Goal: Information Seeking & Learning: Learn about a topic

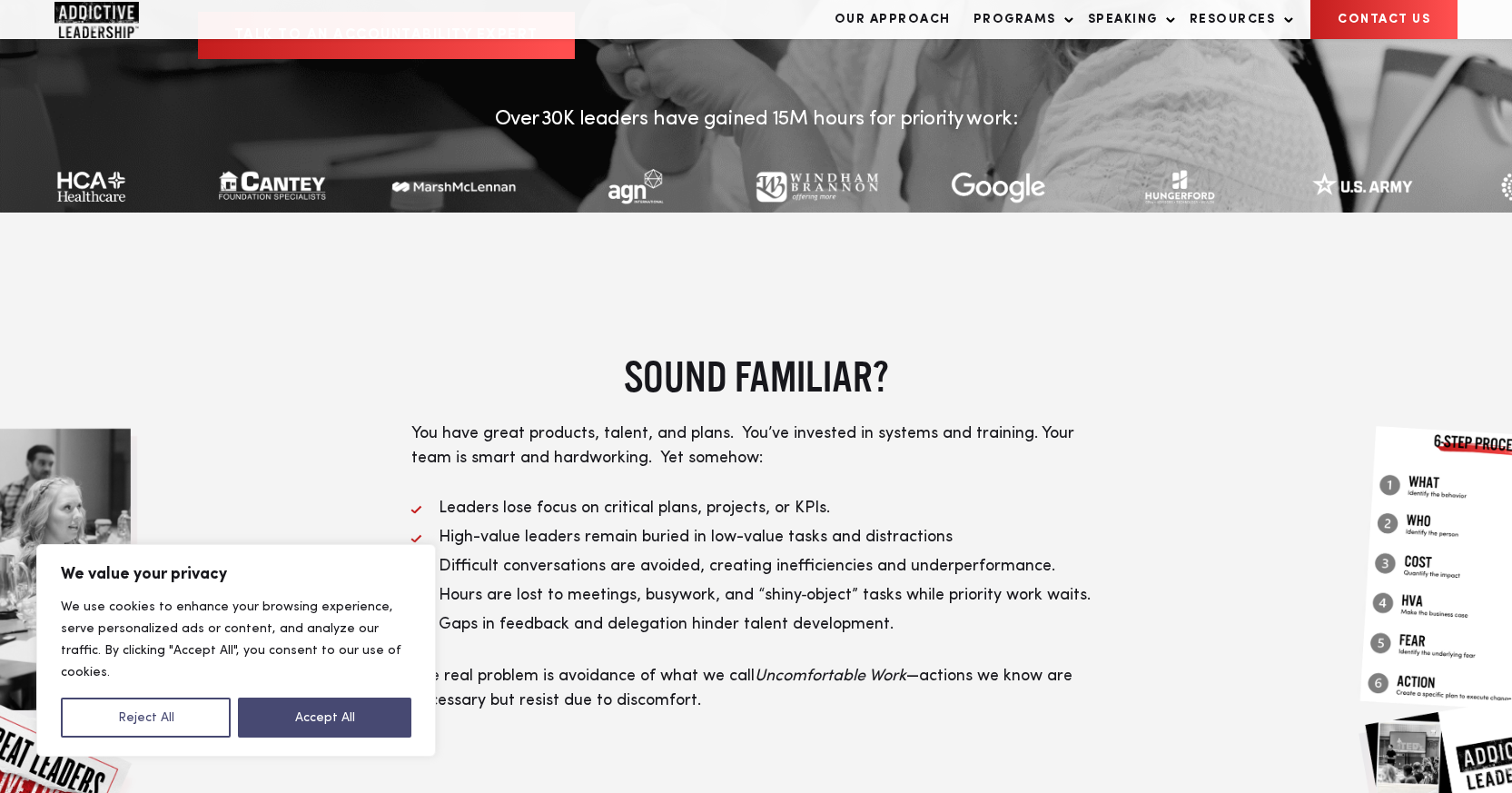
scroll to position [510, 0]
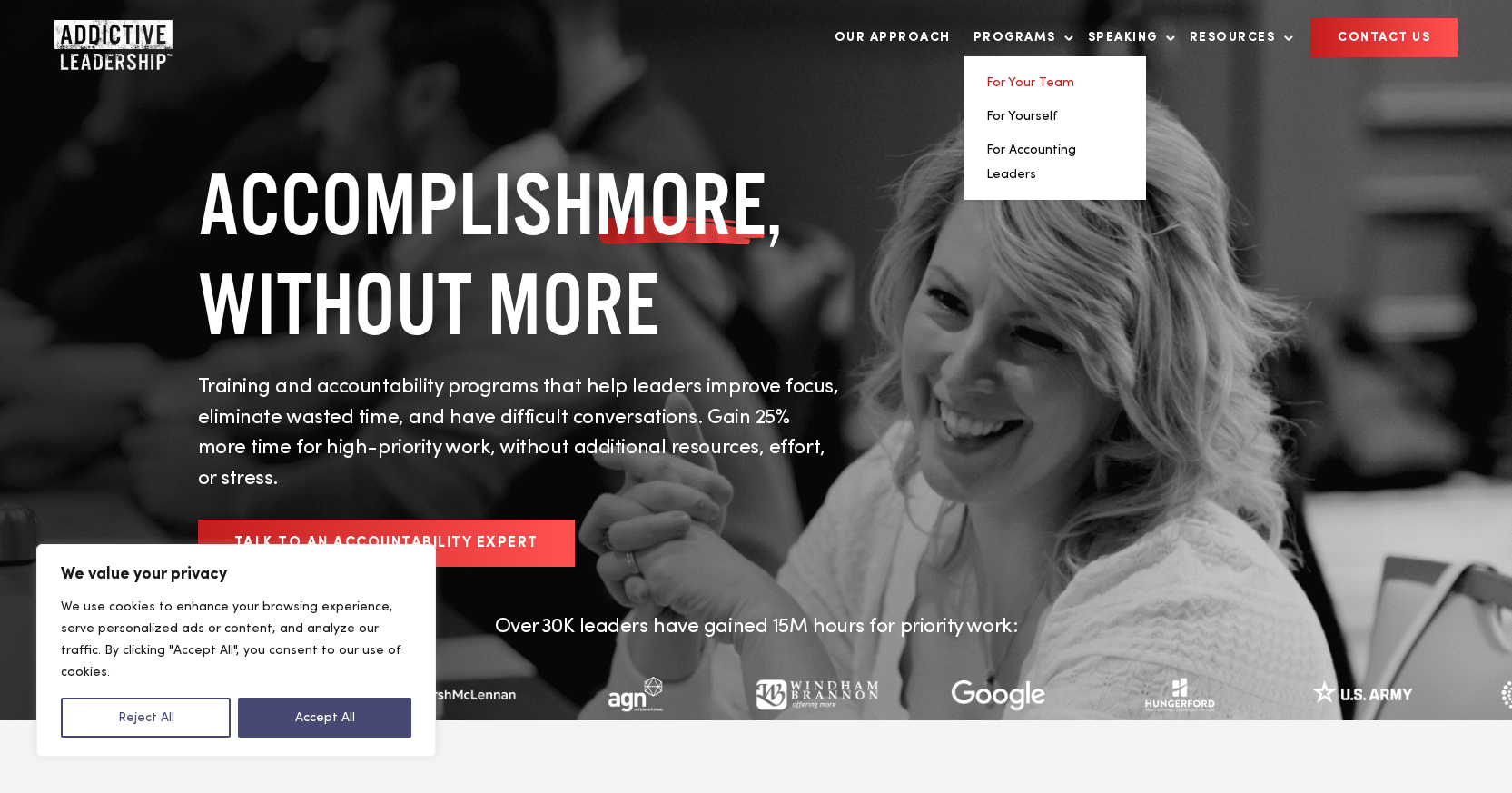
click at [1053, 85] on link "For Your Team" at bounding box center [1030, 83] width 88 height 13
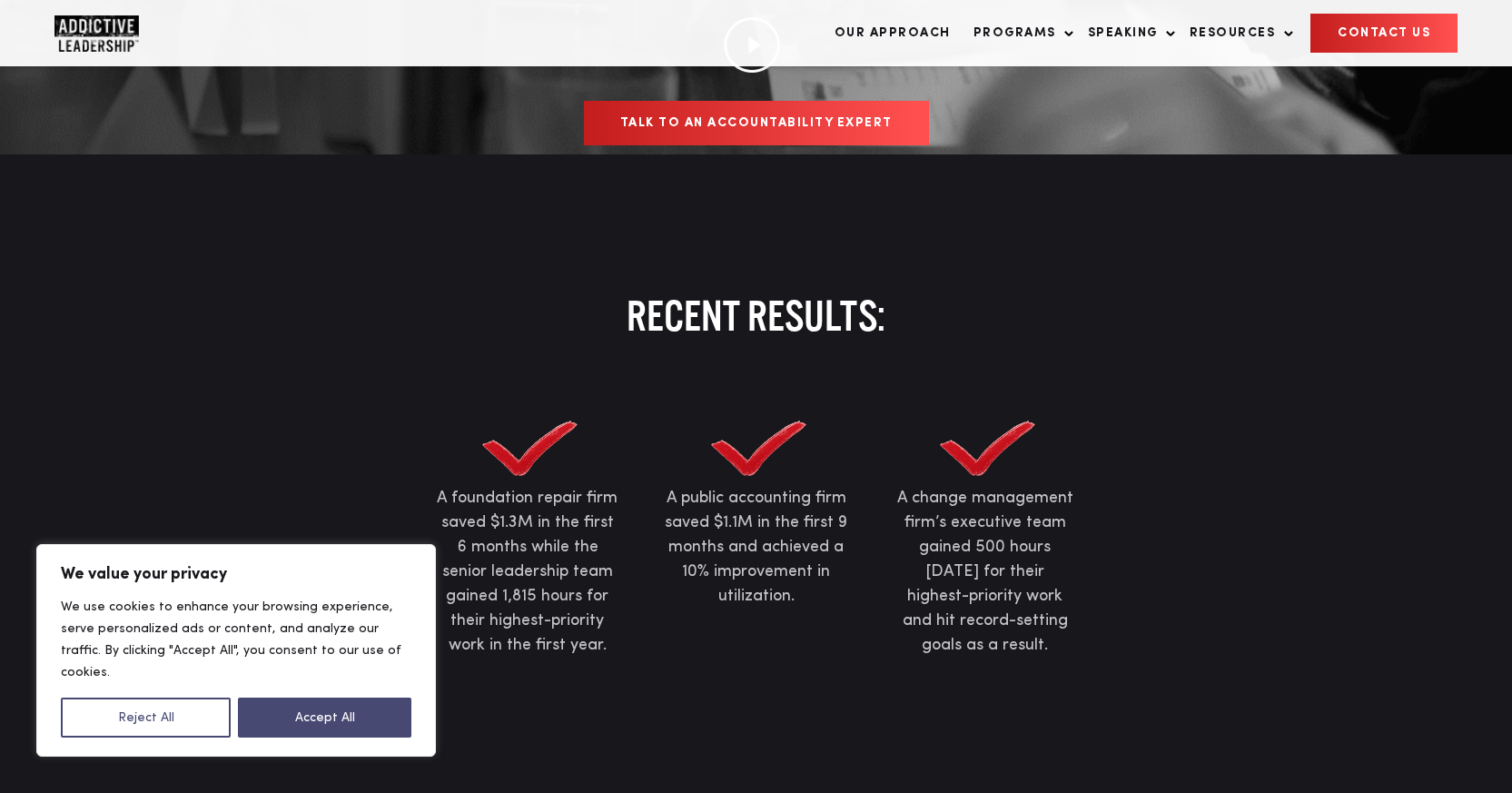
scroll to position [1149, 0]
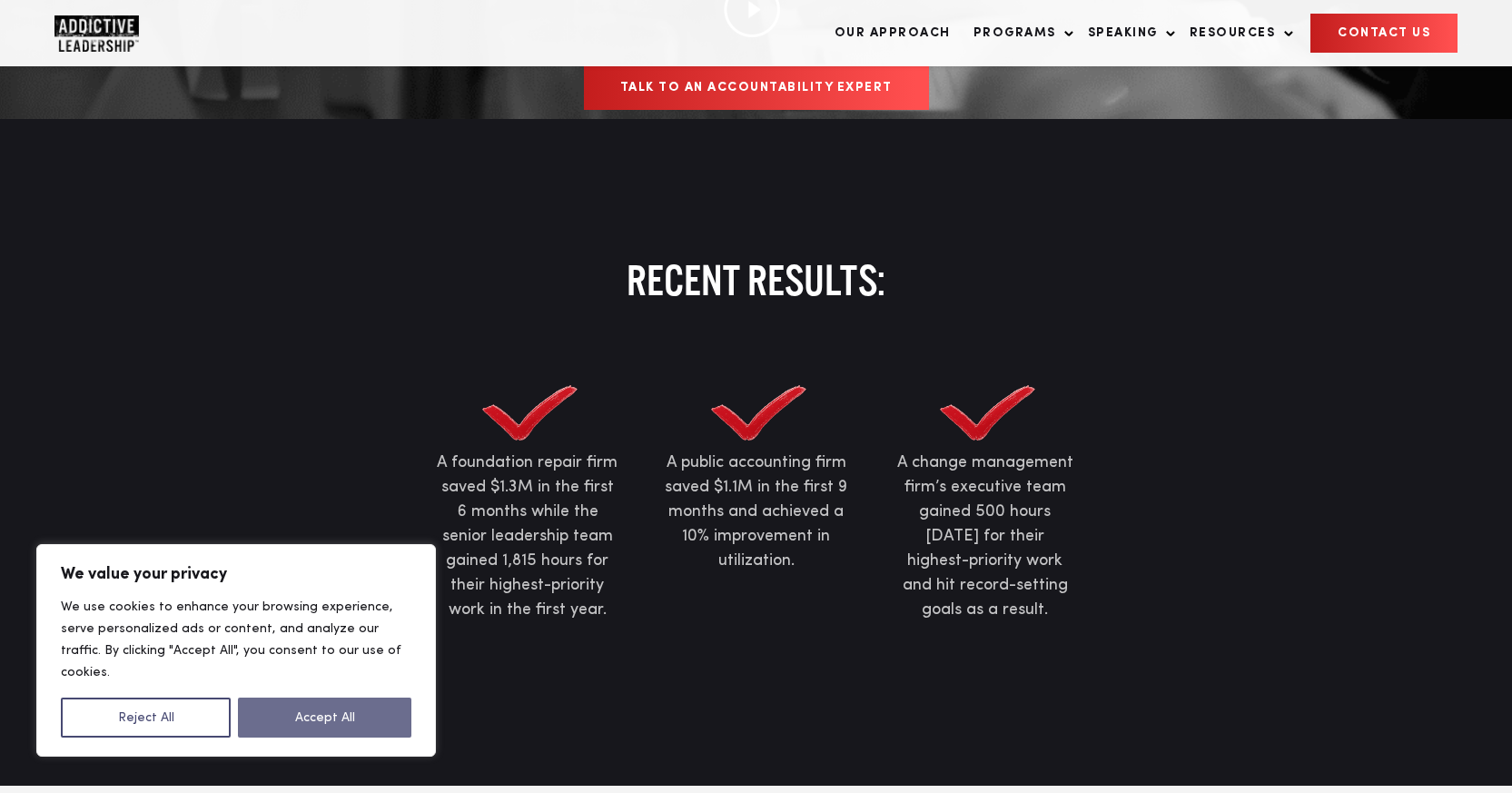
click at [373, 716] on button "Accept All" at bounding box center [324, 718] width 174 height 40
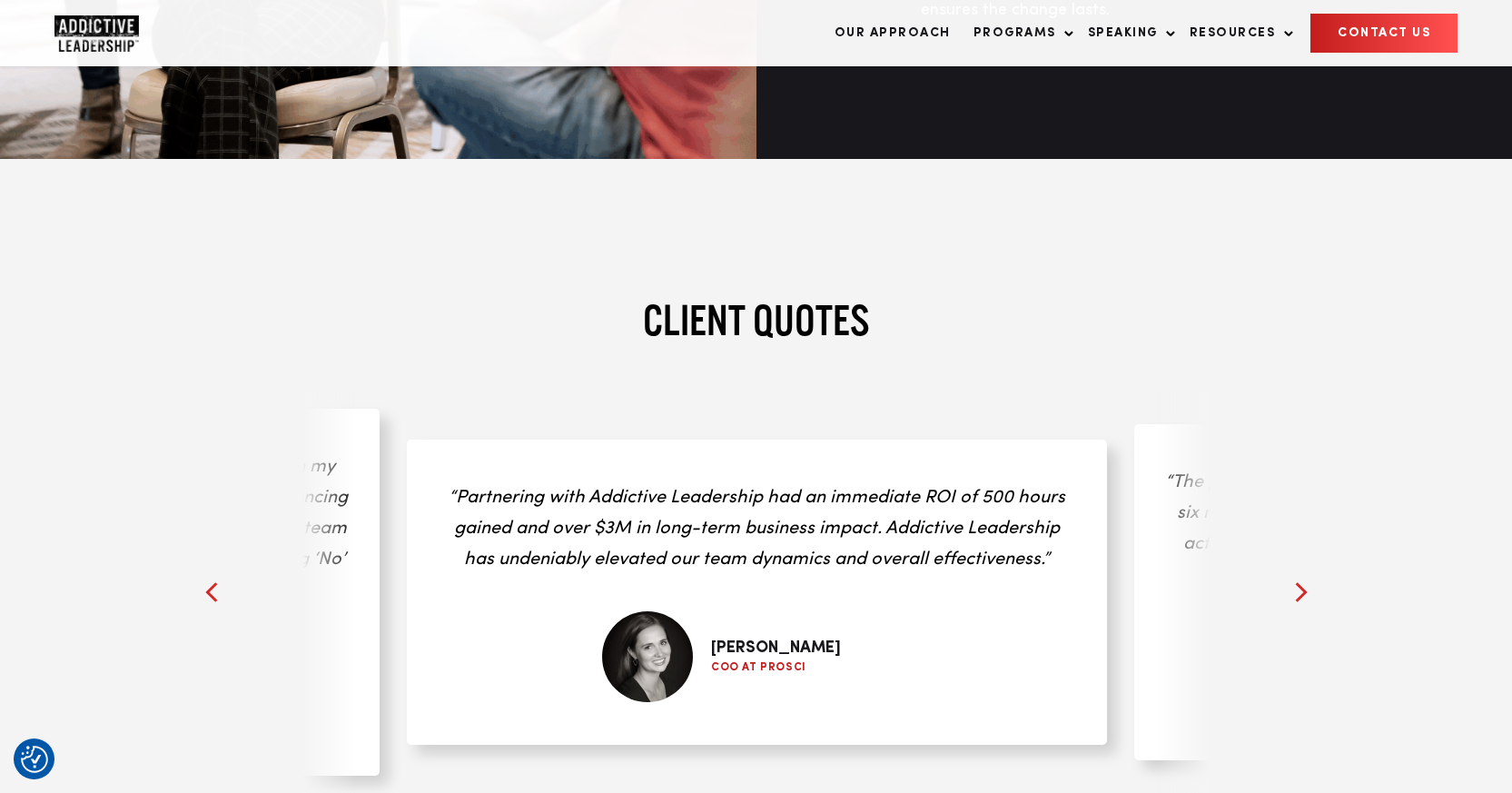
scroll to position [6413, 0]
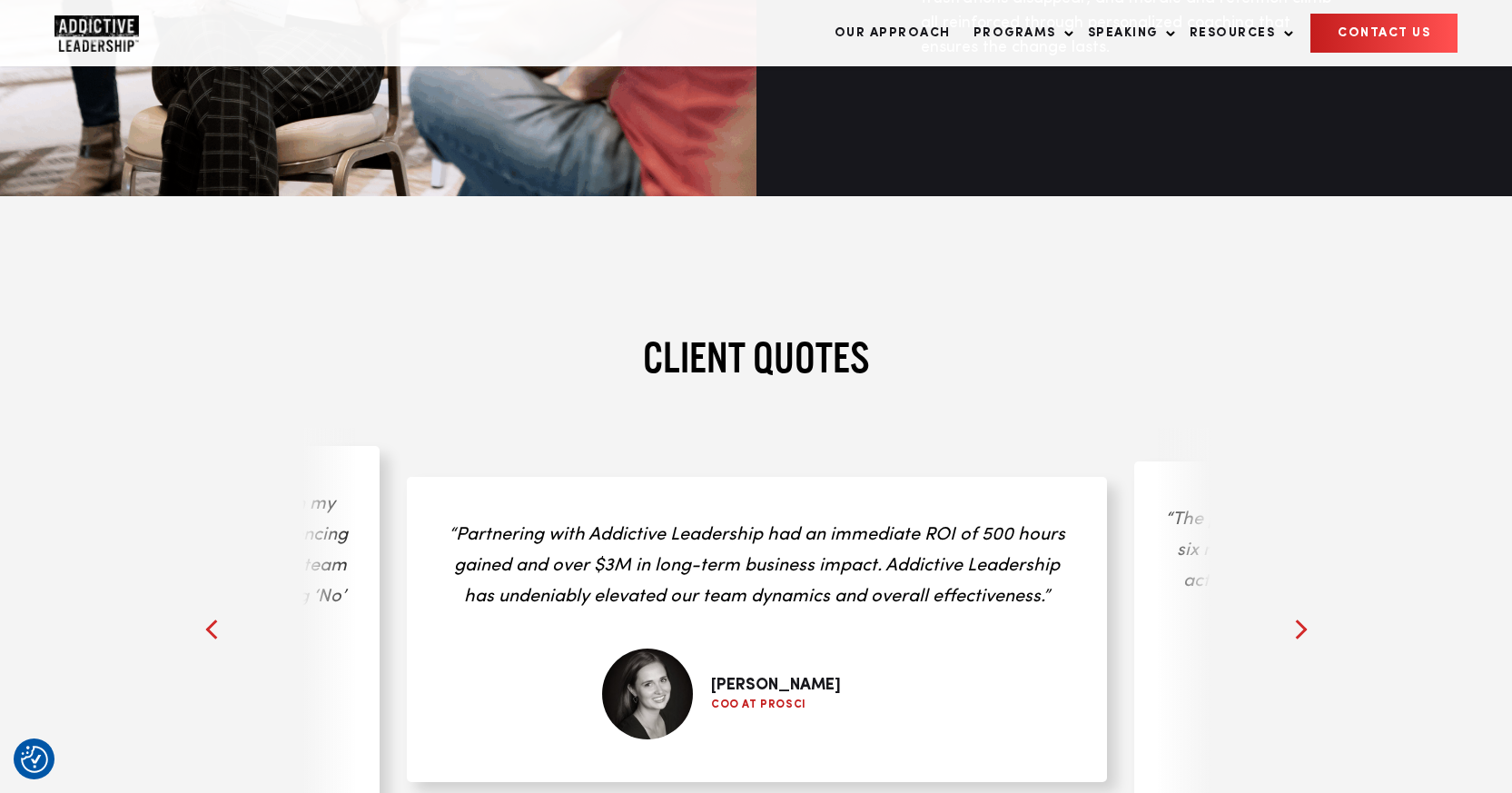
click at [1306, 616] on div at bounding box center [1301, 629] width 27 height 27
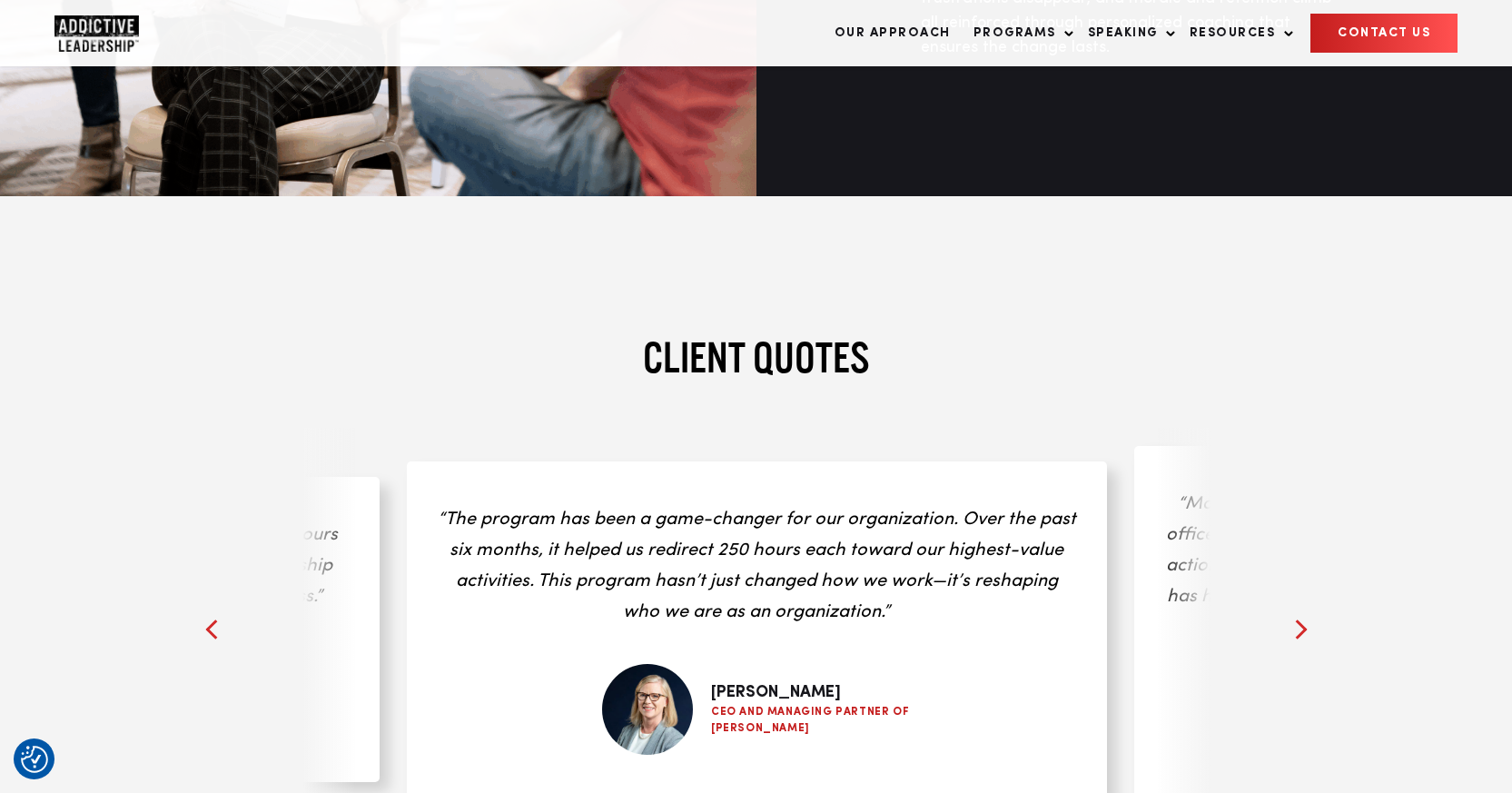
click at [1306, 616] on div at bounding box center [1301, 629] width 27 height 27
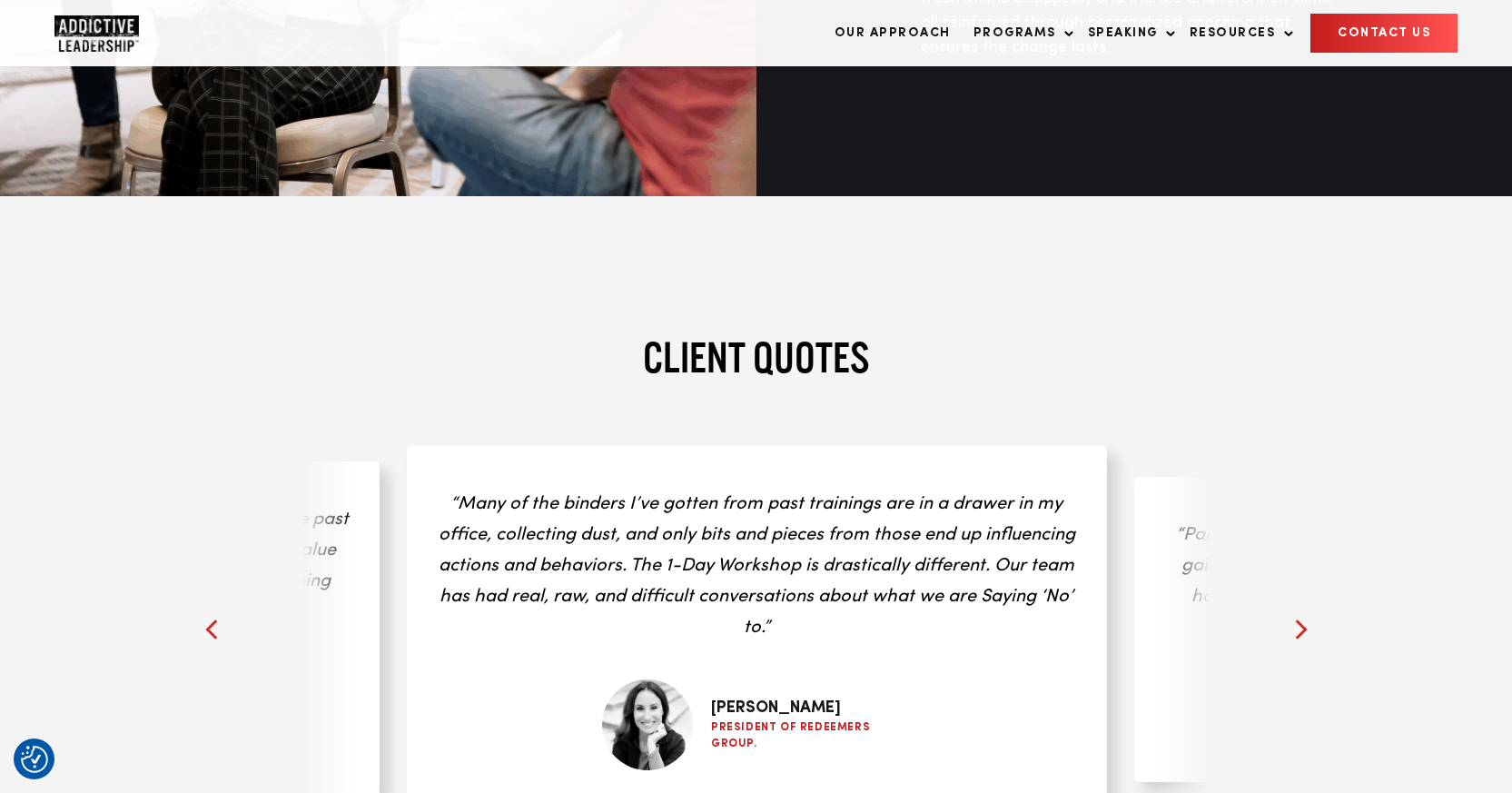
click at [1306, 616] on div at bounding box center [1301, 629] width 27 height 27
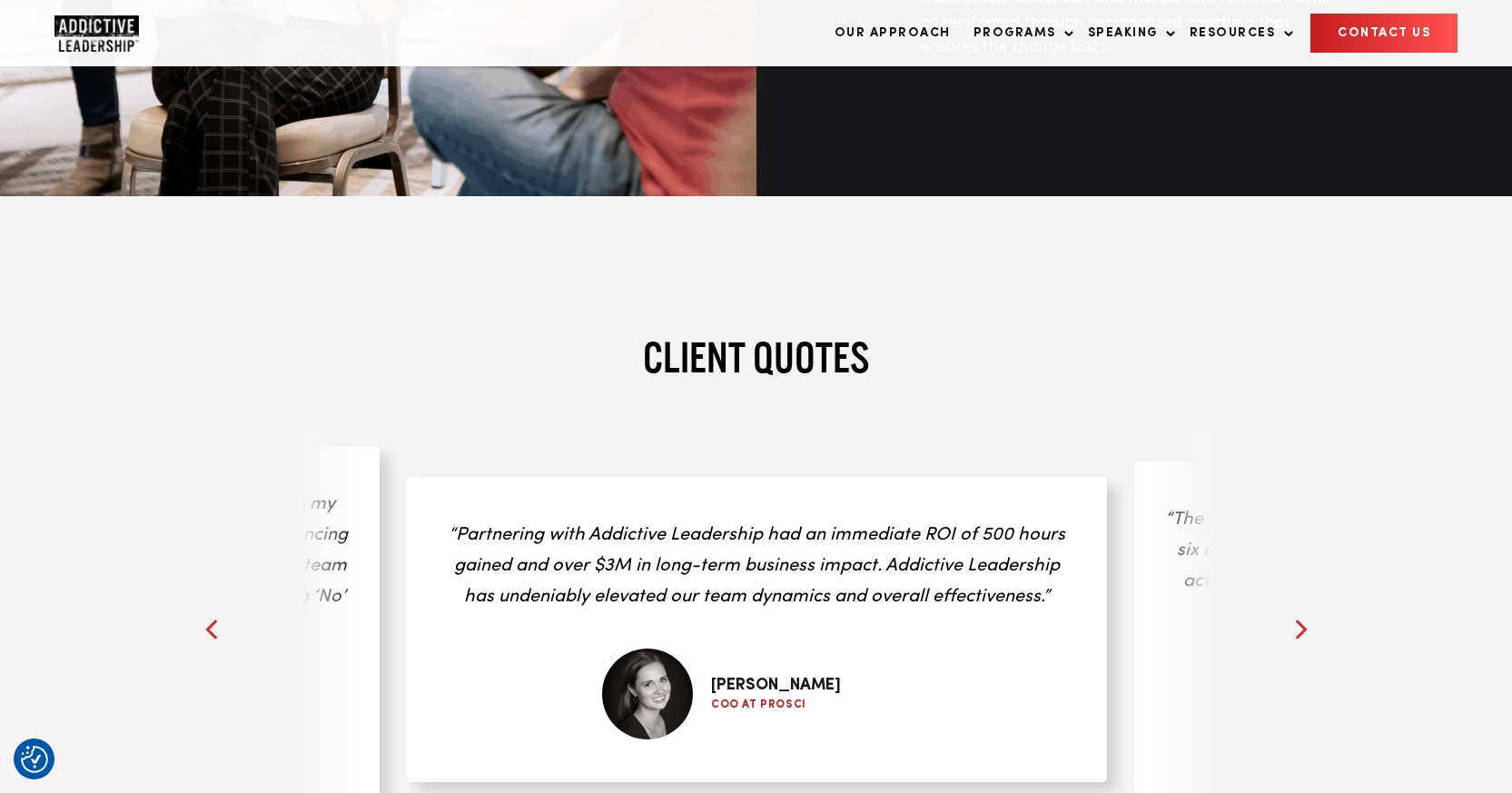
click at [1306, 616] on div at bounding box center [1301, 629] width 27 height 27
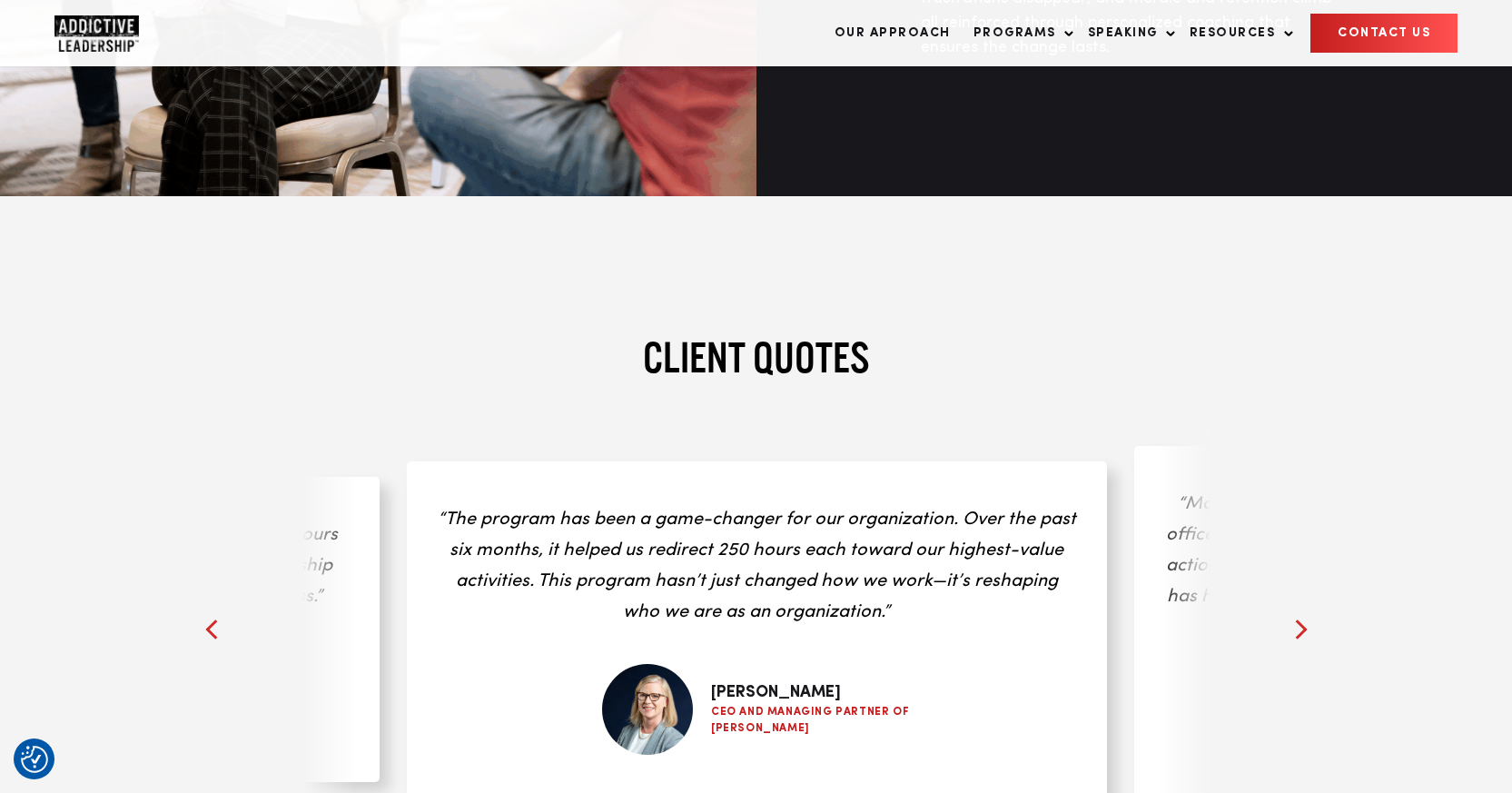
click at [1306, 616] on div at bounding box center [1301, 629] width 27 height 27
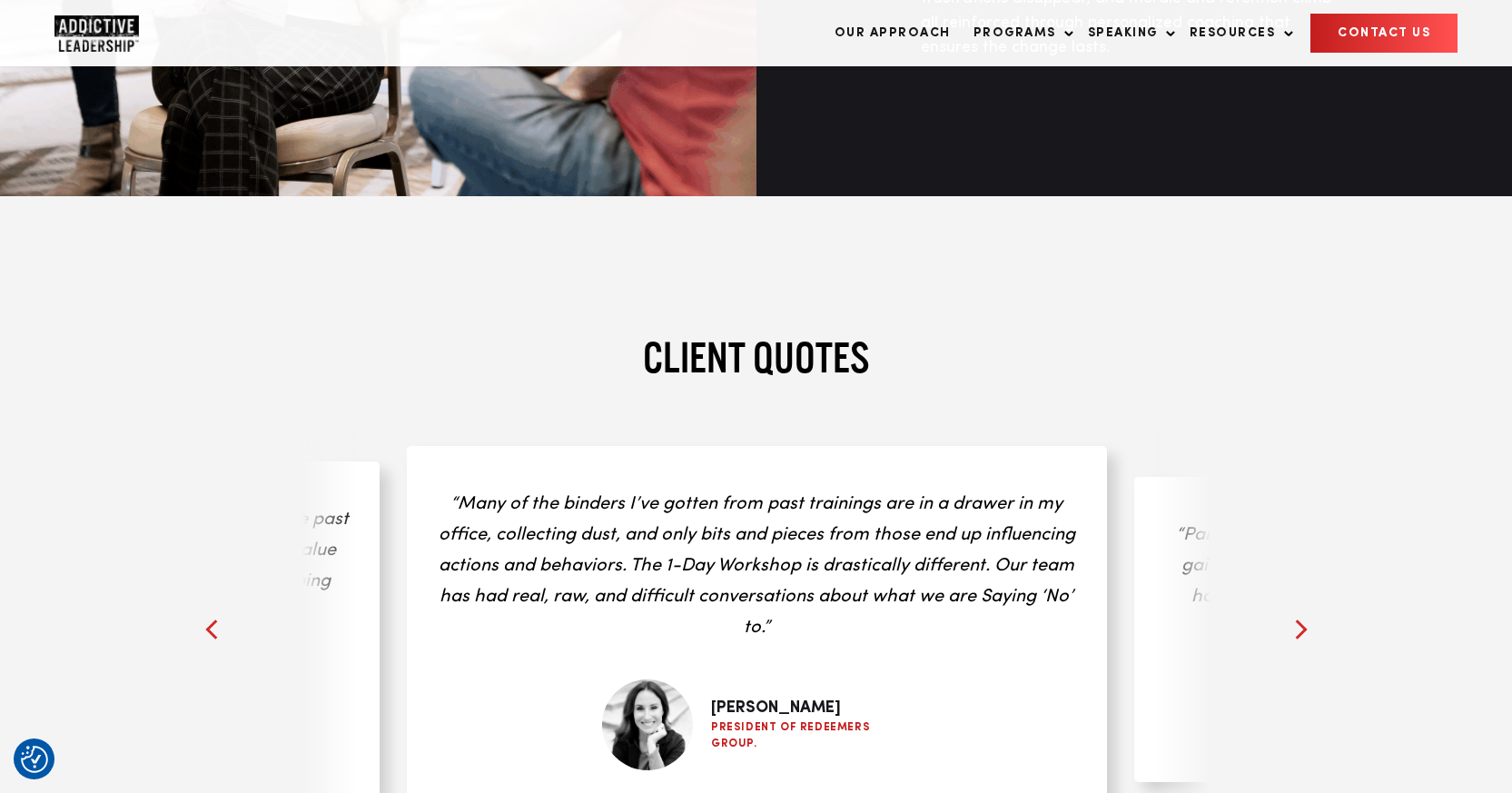
click at [1306, 616] on div at bounding box center [1301, 629] width 27 height 27
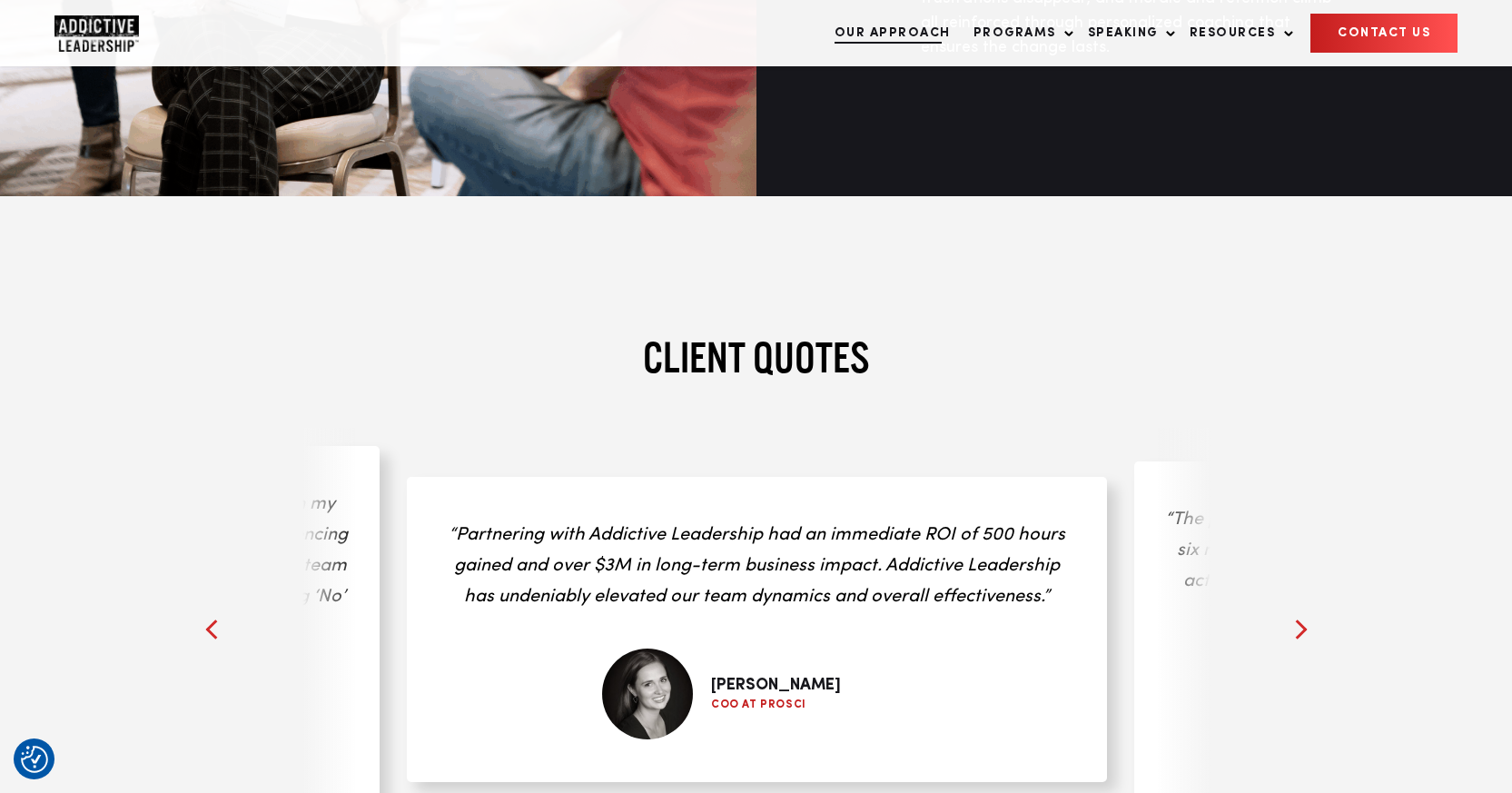
click at [907, 39] on link "Our Approach" at bounding box center [893, 33] width 135 height 37
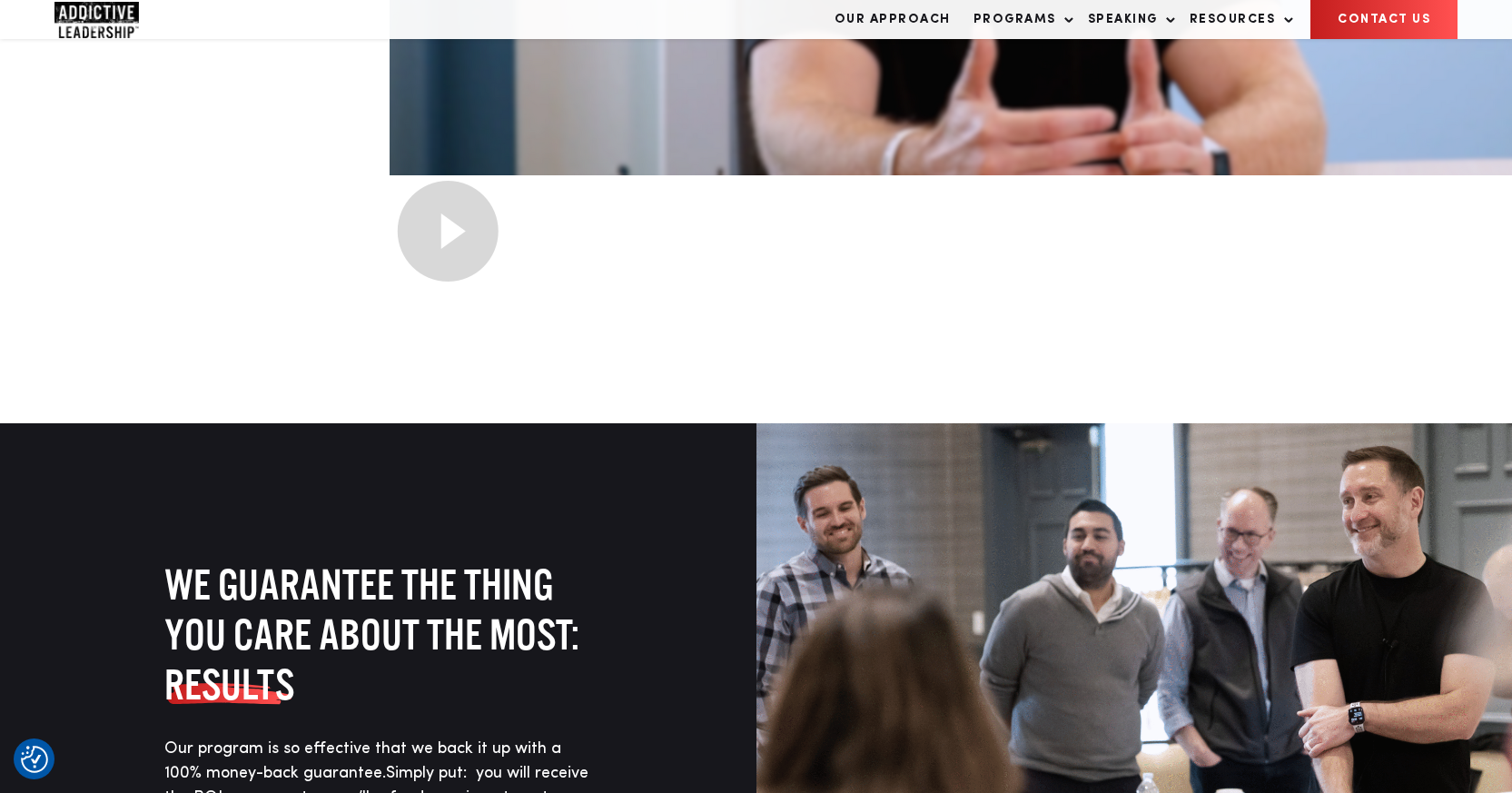
scroll to position [1180, 0]
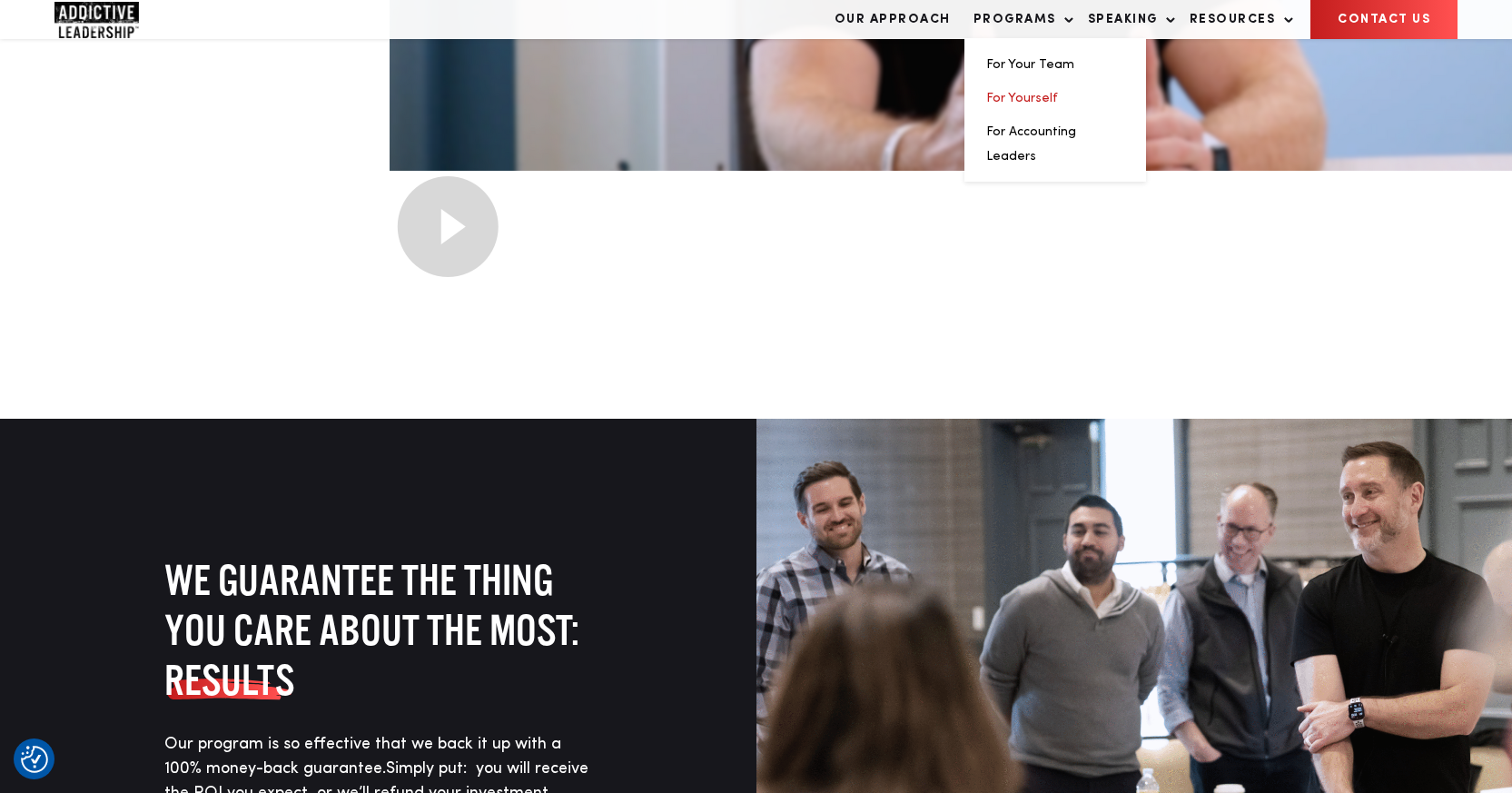
click at [1015, 105] on link "For Yourself" at bounding box center [1022, 98] width 71 height 13
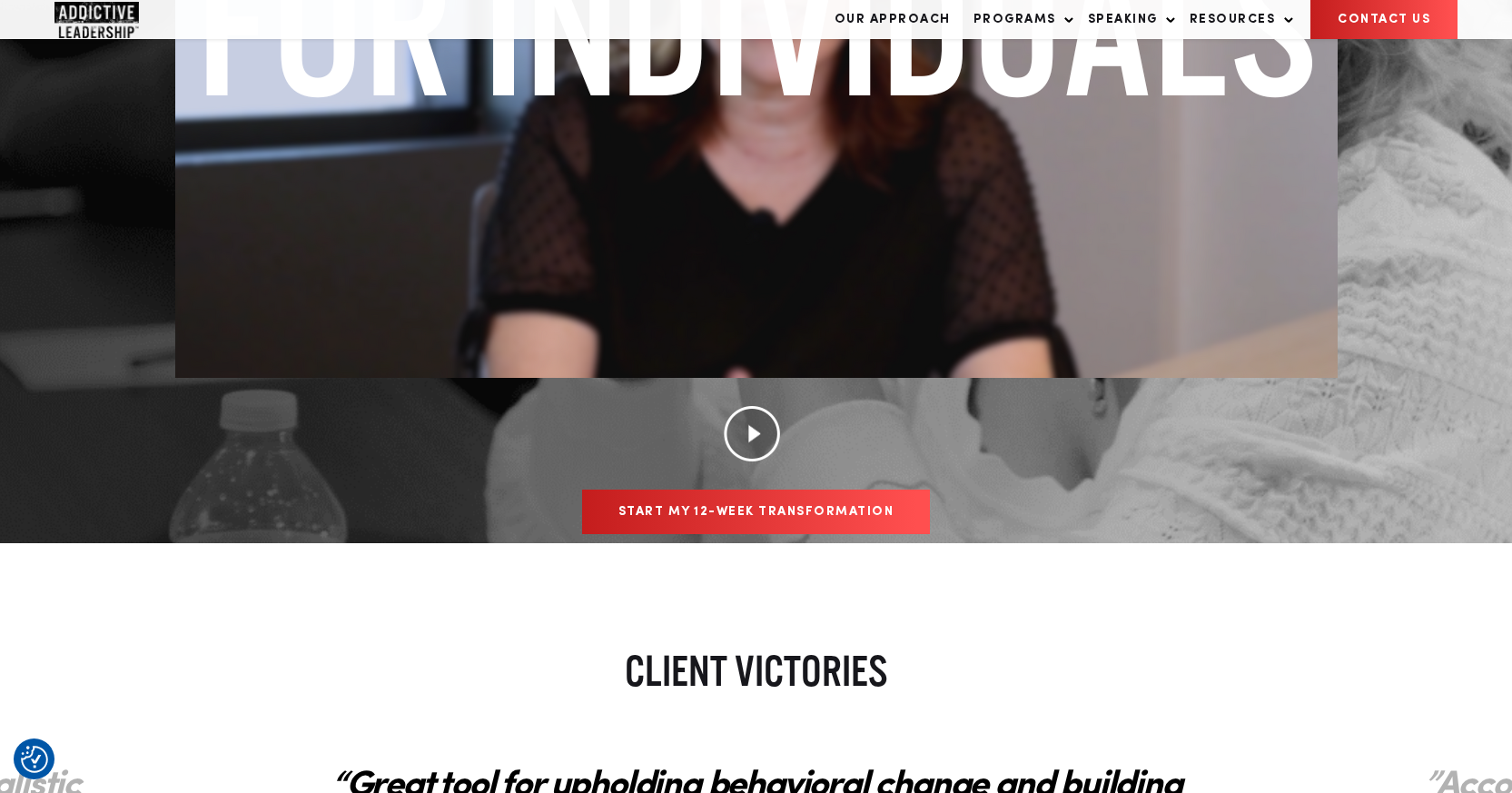
scroll to position [711, 0]
